Goal: Information Seeking & Learning: Learn about a topic

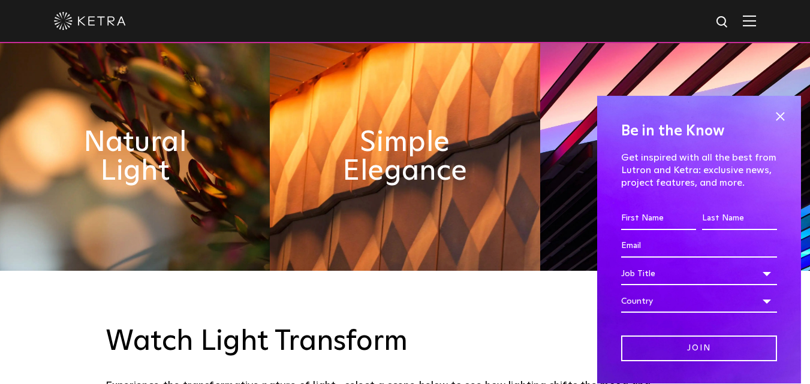
scroll to position [600, 0]
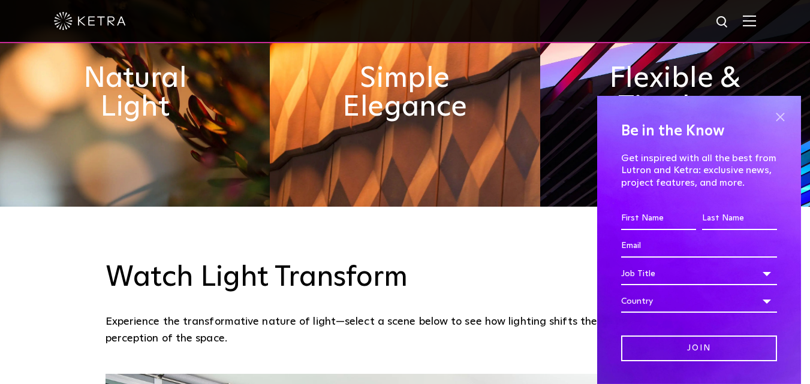
click at [777, 112] on span at bounding box center [780, 117] width 18 height 18
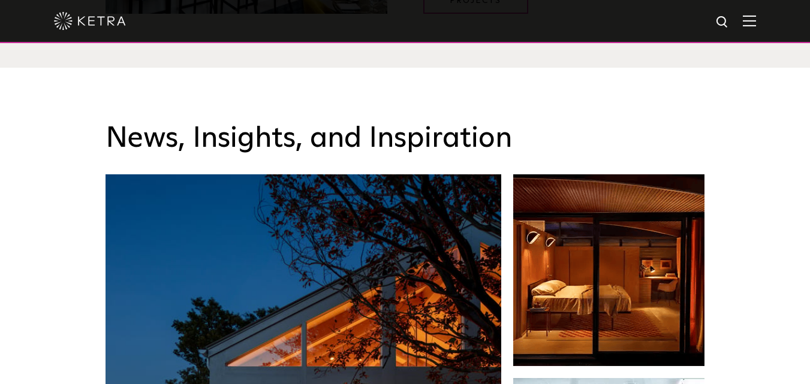
scroll to position [1799, 0]
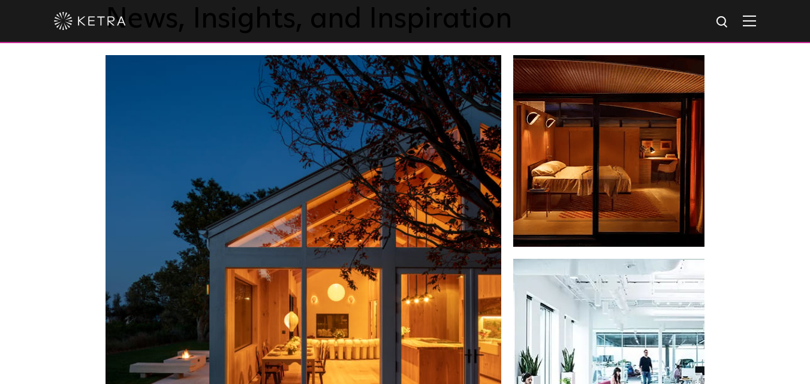
click at [52, 282] on div "News, Insights, and Inspiration Lutron Releases First-Ever Lighting Trend Repor…" at bounding box center [405, 334] width 810 height 772
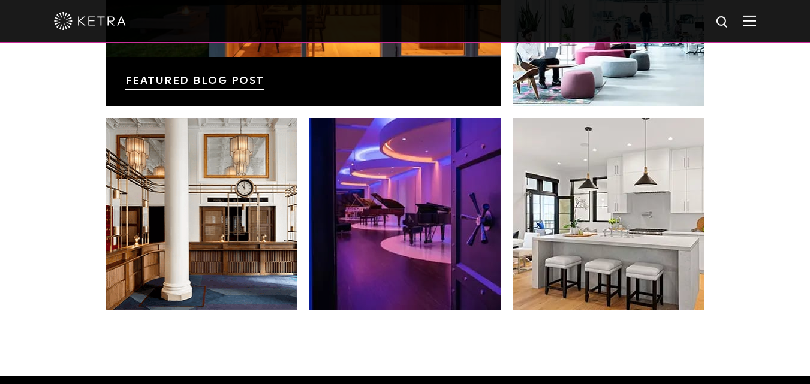
scroll to position [2098, 0]
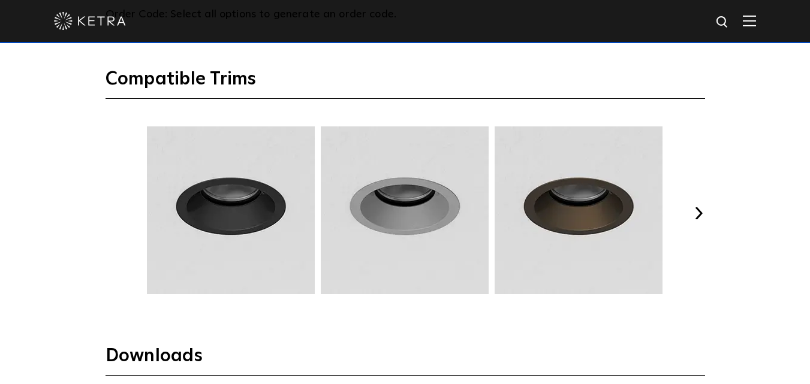
scroll to position [1439, 0]
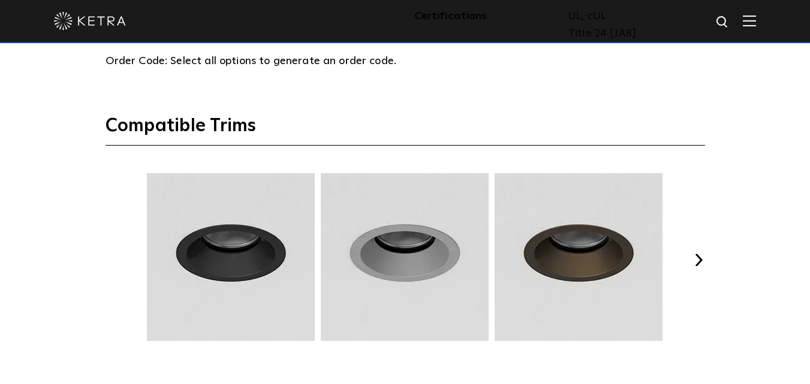
click at [236, 258] on img at bounding box center [230, 257] width 171 height 168
click at [220, 259] on img at bounding box center [230, 257] width 171 height 168
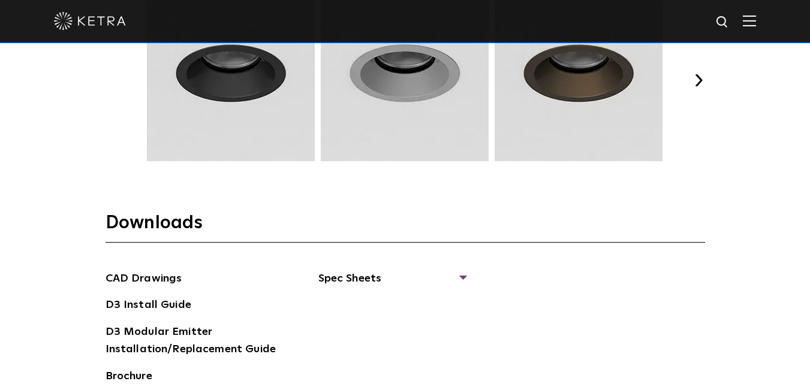
scroll to position [1319, 0]
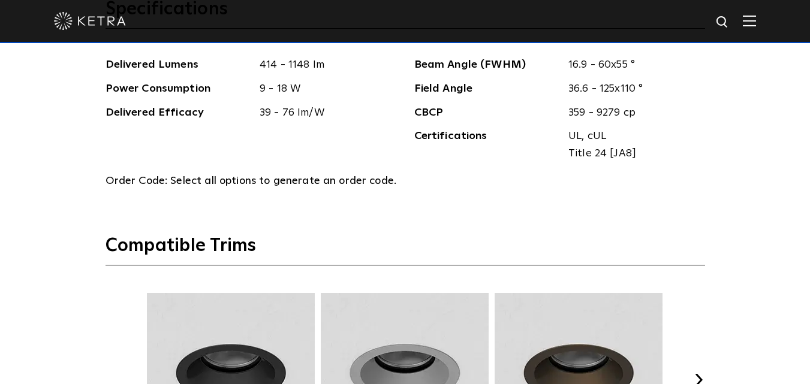
click at [398, 360] on img at bounding box center [404, 377] width 171 height 168
click at [395, 357] on img at bounding box center [404, 377] width 171 height 168
click at [222, 356] on img at bounding box center [230, 377] width 171 height 168
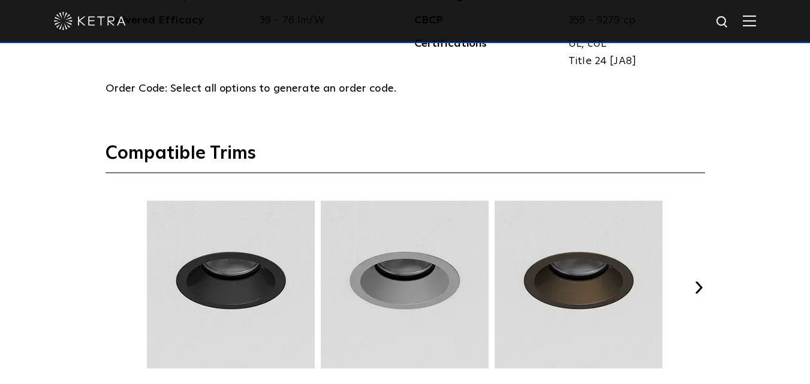
scroll to position [1499, 0]
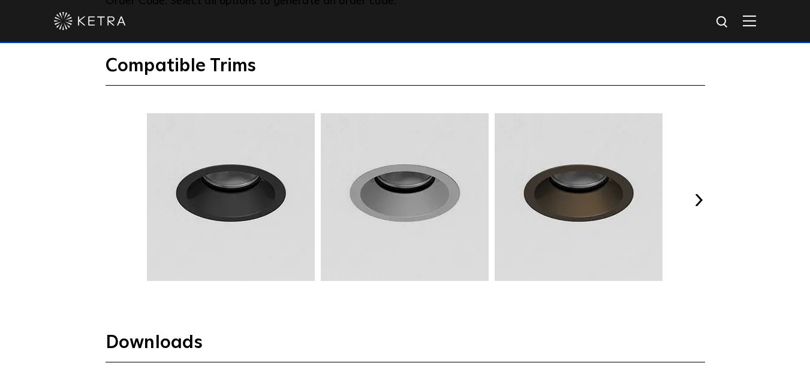
click at [699, 209] on div "Previous Next" at bounding box center [406, 200] width 600 height 174
click at [699, 200] on button "Next" at bounding box center [699, 200] width 12 height 12
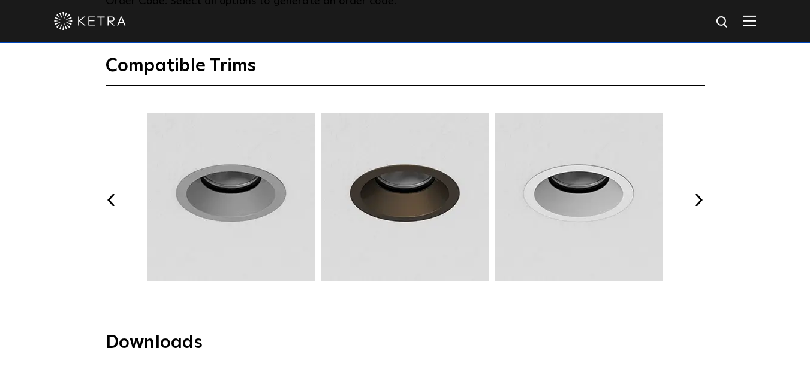
click at [699, 200] on button "Next" at bounding box center [699, 200] width 12 height 12
click at [523, 206] on img at bounding box center [578, 197] width 171 height 168
click at [564, 196] on img at bounding box center [578, 197] width 171 height 168
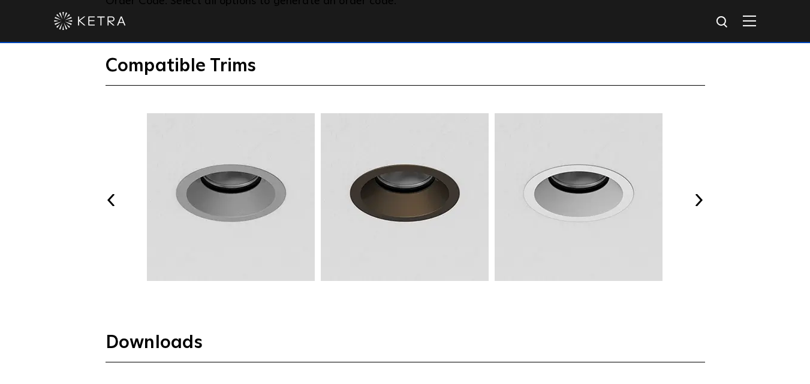
click at [564, 196] on img at bounding box center [578, 197] width 171 height 168
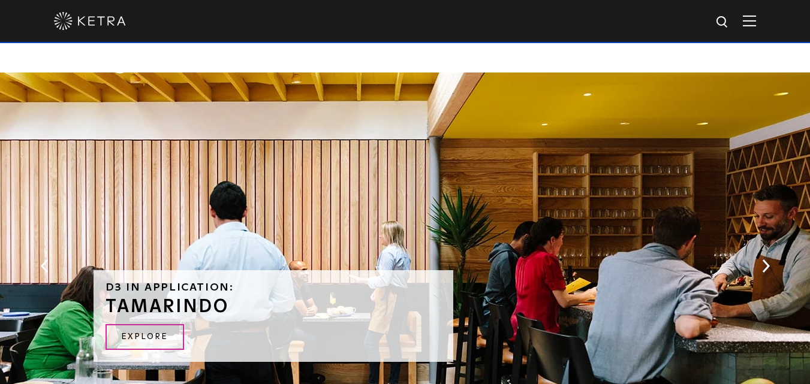
scroll to position [2091, 0]
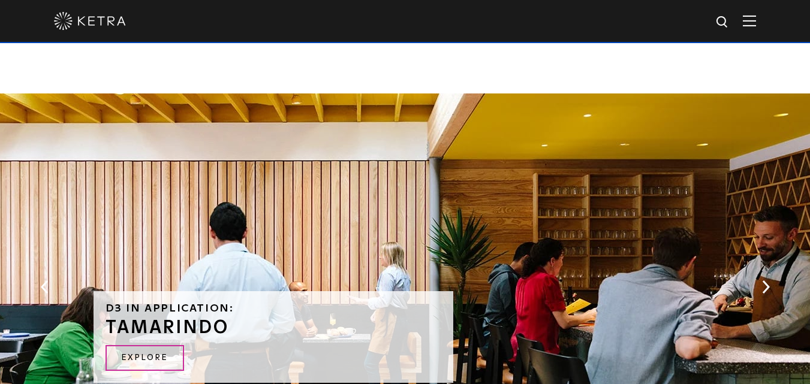
click at [458, 219] on div "D3 in application: Tamarindo Explore" at bounding box center [406, 287] width 624 height 387
click at [533, 258] on div "D3 in application: Tamarindo Explore" at bounding box center [406, 287] width 624 height 387
click at [561, 258] on div "D3 in application: Tamarindo Explore" at bounding box center [406, 287] width 624 height 387
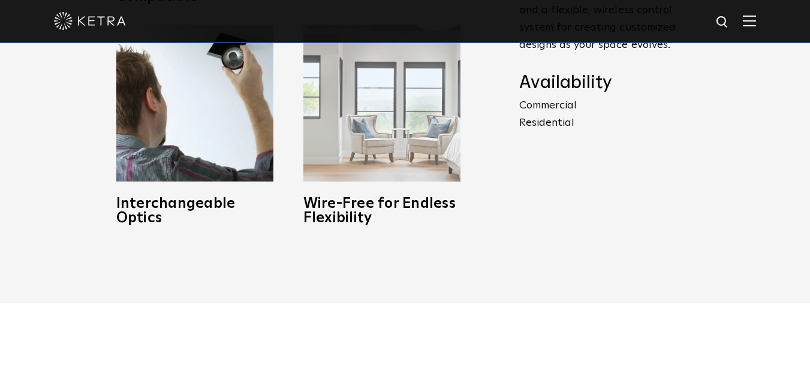
scroll to position [959, 0]
